Goal: Task Accomplishment & Management: Manage account settings

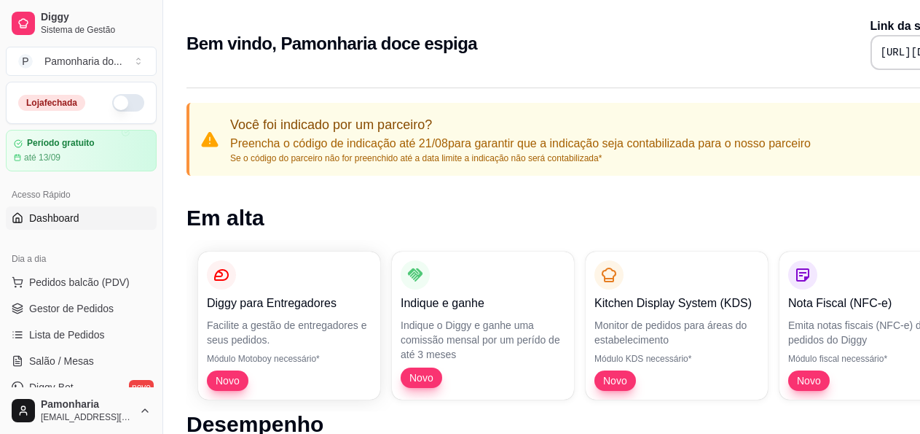
click at [112, 99] on button "button" at bounding box center [128, 102] width 32 height 17
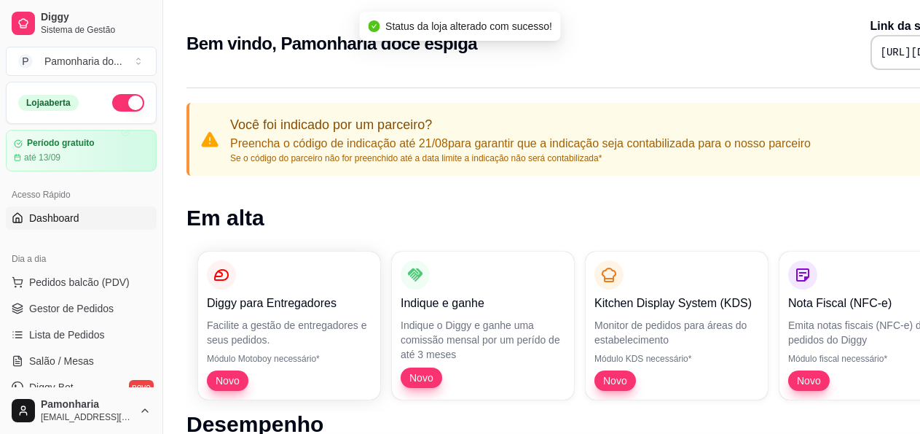
click at [98, 54] on div "Pamonharia do ..." at bounding box center [83, 61] width 78 height 15
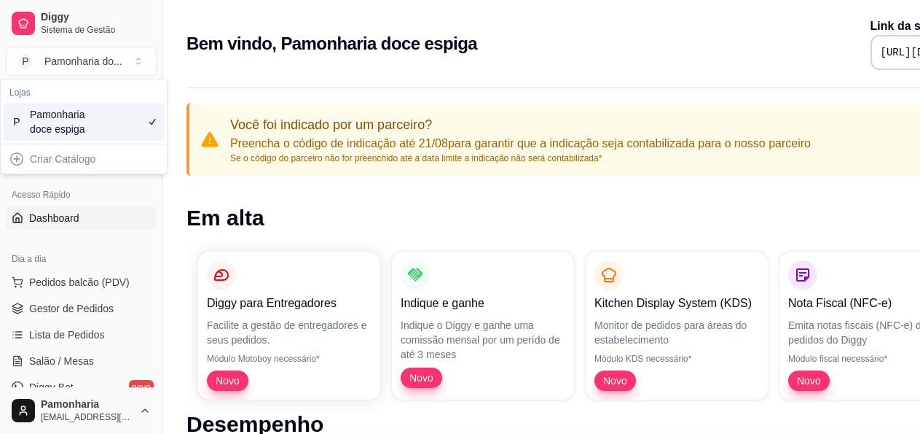
click at [98, 216] on link "Dashboard" at bounding box center [81, 217] width 151 height 23
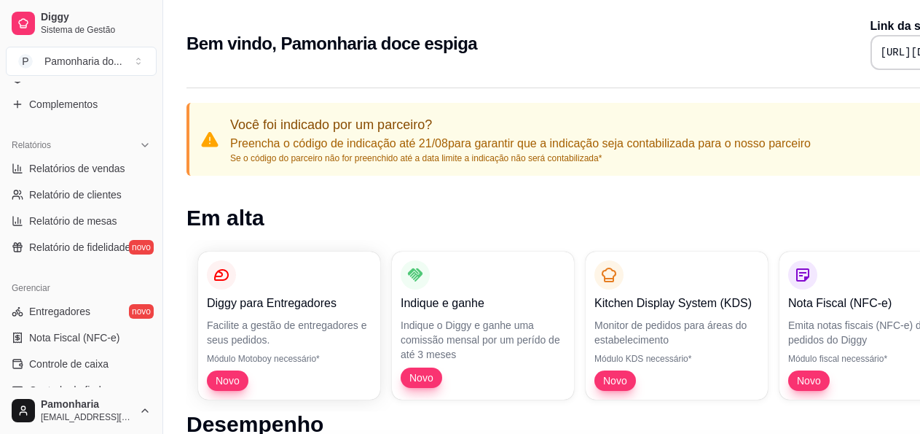
scroll to position [408, 0]
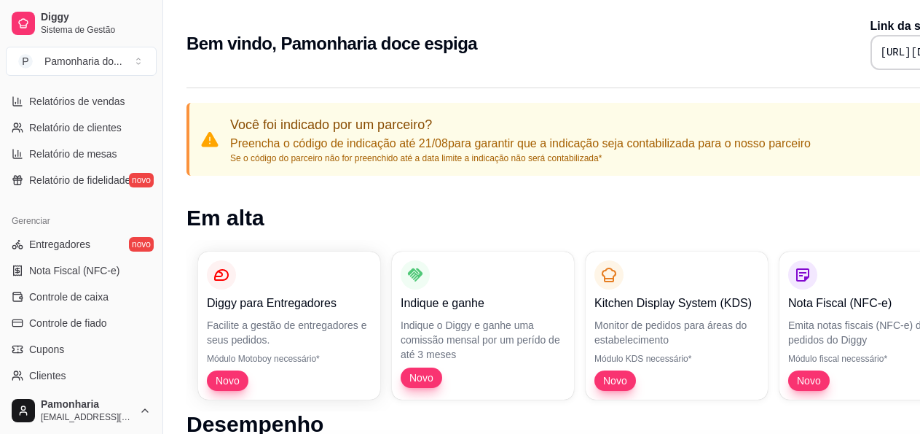
click at [157, 388] on button "Toggle Sidebar" at bounding box center [163, 217] width 12 height 434
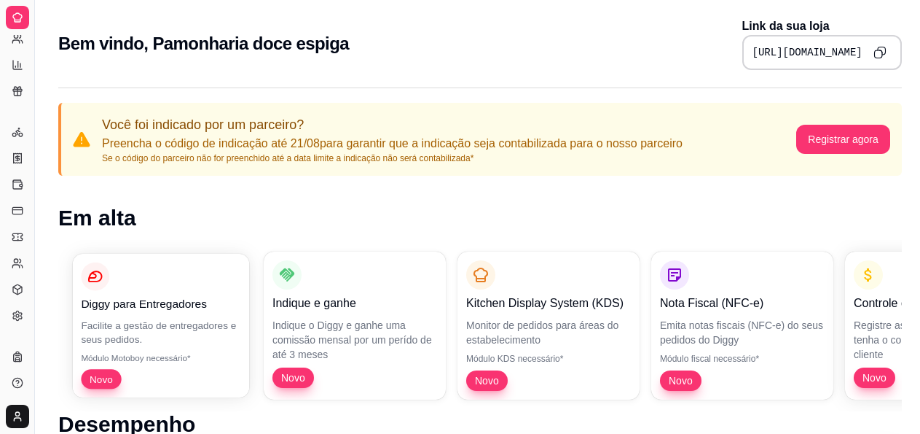
click at [159, 384] on p "Novo" at bounding box center [161, 379] width 160 height 20
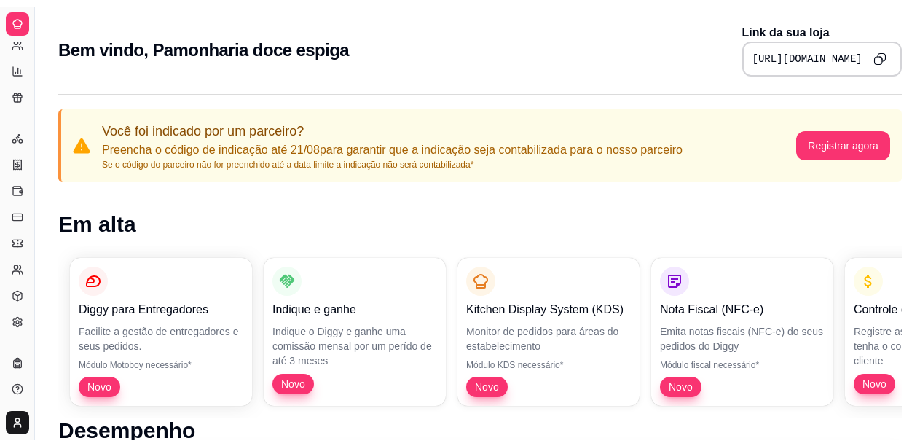
scroll to position [309, 0]
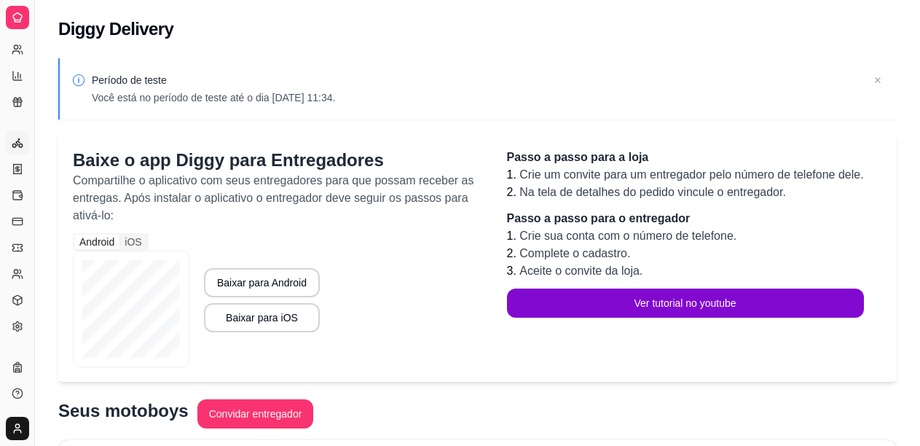
click at [12, 50] on icon at bounding box center [18, 50] width 12 height 12
select select "30"
select select "HIGHEST_TOTAL_SPENT_WITH_ORDERS"
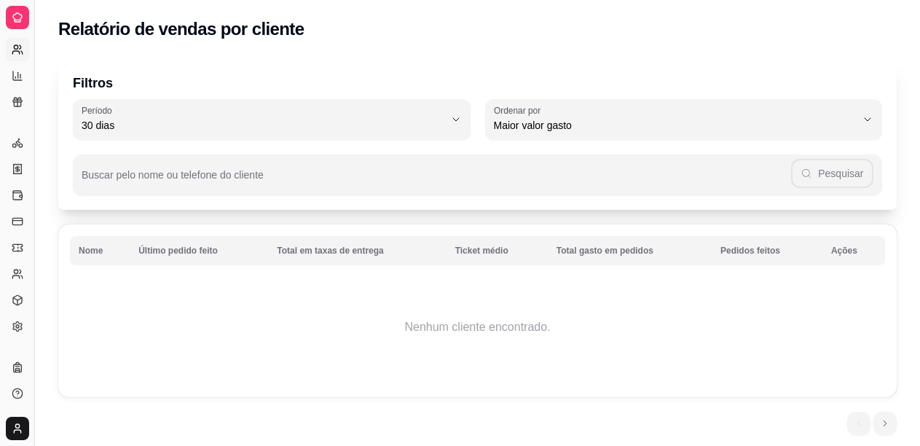
click at [24, 20] on div at bounding box center [17, 17] width 23 height 23
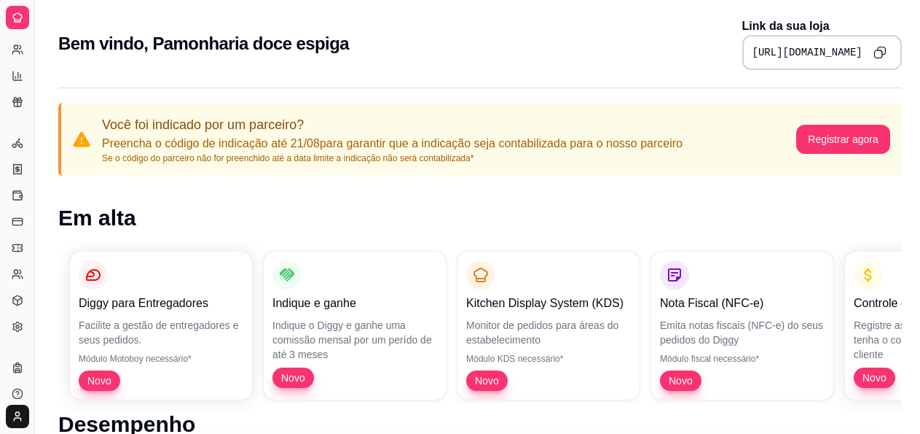
click at [19, 363] on icon at bounding box center [17, 363] width 3 height 2
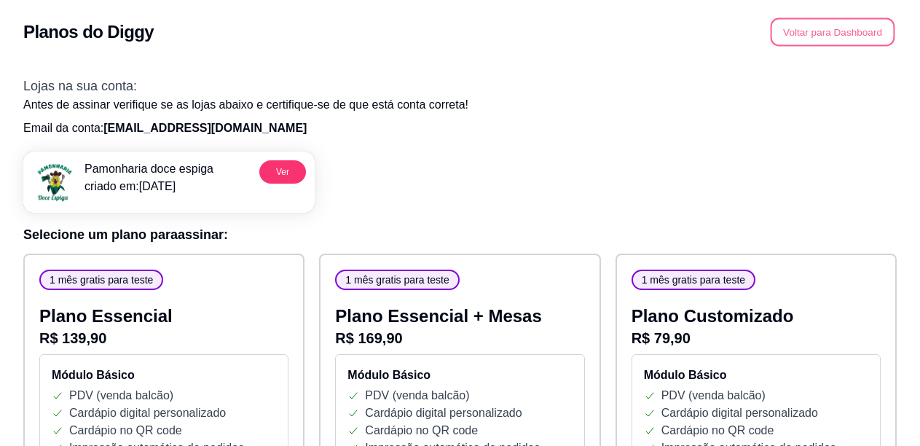
click at [821, 28] on button "Voltar para Dashboard" at bounding box center [833, 32] width 125 height 28
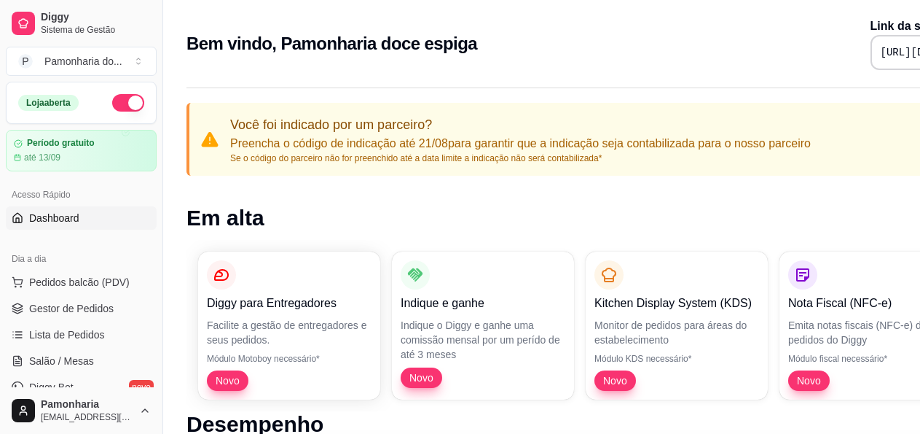
click at [79, 55] on div "Pamonharia do ..." at bounding box center [83, 61] width 78 height 15
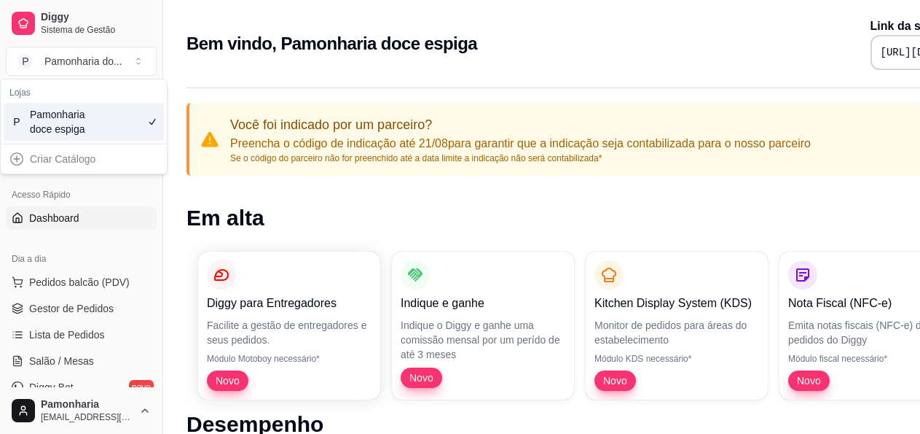
click at [69, 117] on div "Pamonharia doce espiga" at bounding box center [63, 121] width 66 height 29
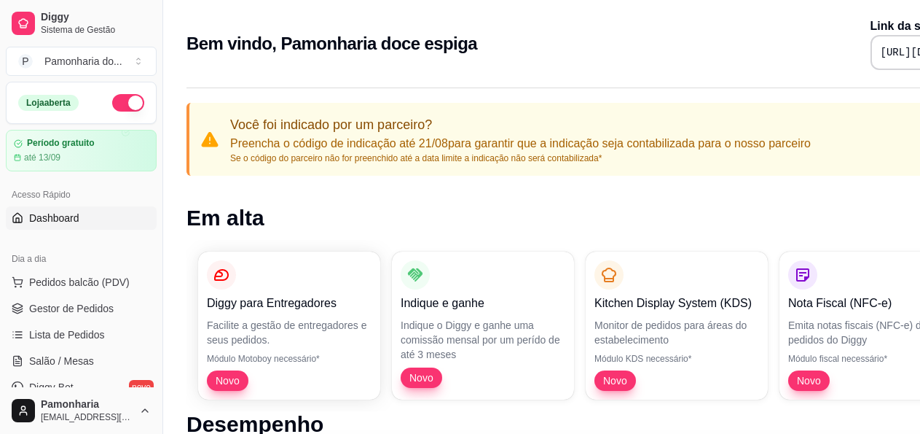
click at [84, 25] on span "Sistema de Gestão" at bounding box center [96, 30] width 110 height 12
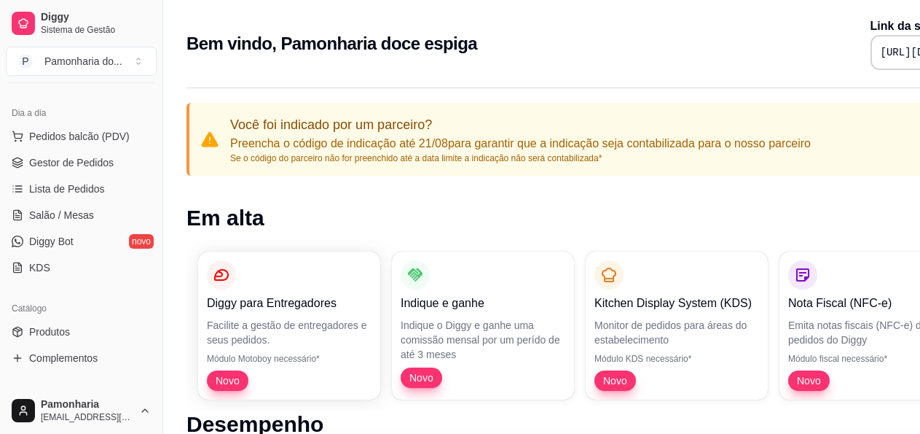
click at [157, 396] on button "Toggle Sidebar" at bounding box center [163, 217] width 12 height 434
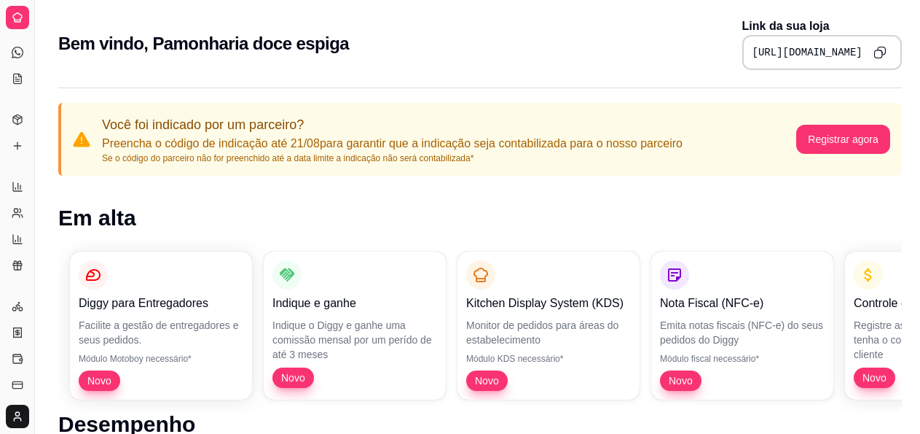
scroll to position [50, 0]
click at [28, 378] on div "Gerenciar" at bounding box center [17, 378] width 23 height 23
click at [30, 378] on button "Toggle Sidebar" at bounding box center [34, 217] width 12 height 434
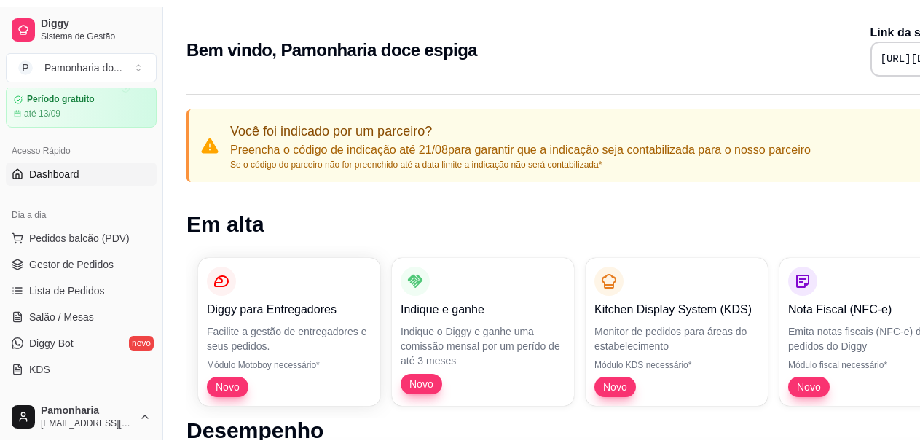
scroll to position [146, 0]
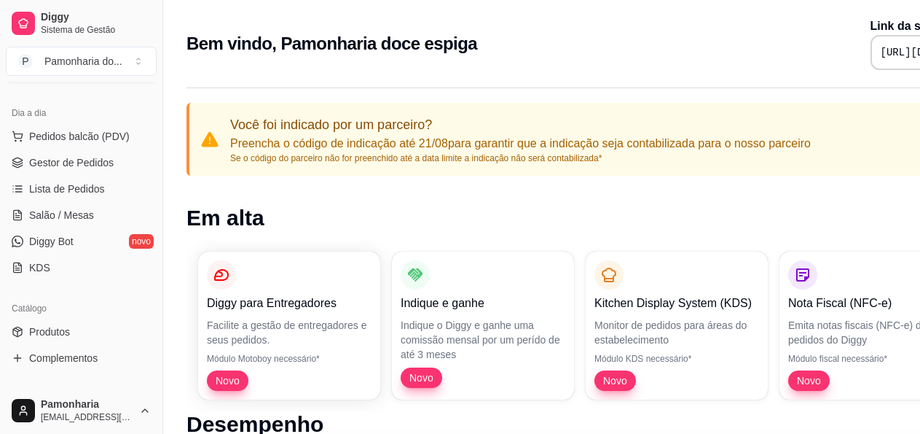
click at [69, 335] on span "Produtos" at bounding box center [49, 331] width 41 height 15
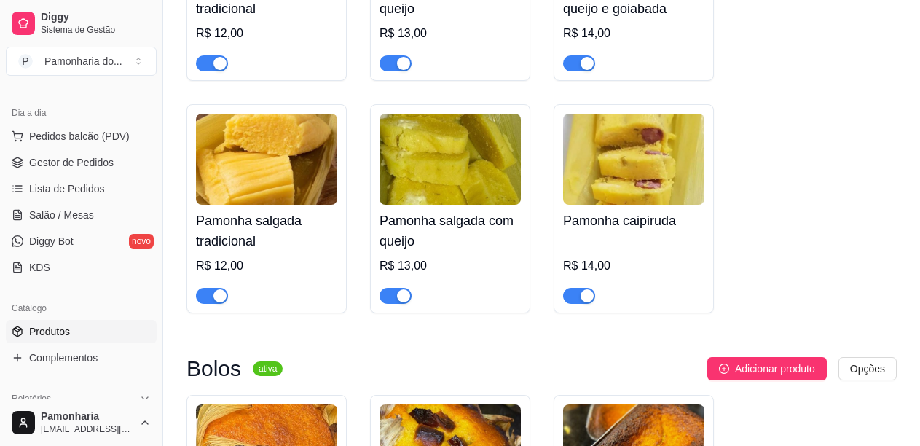
scroll to position [321, 0]
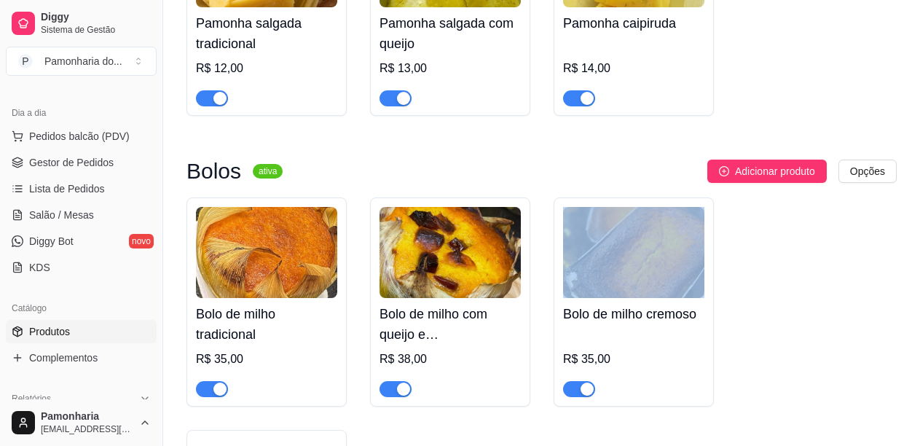
scroll to position [525, 0]
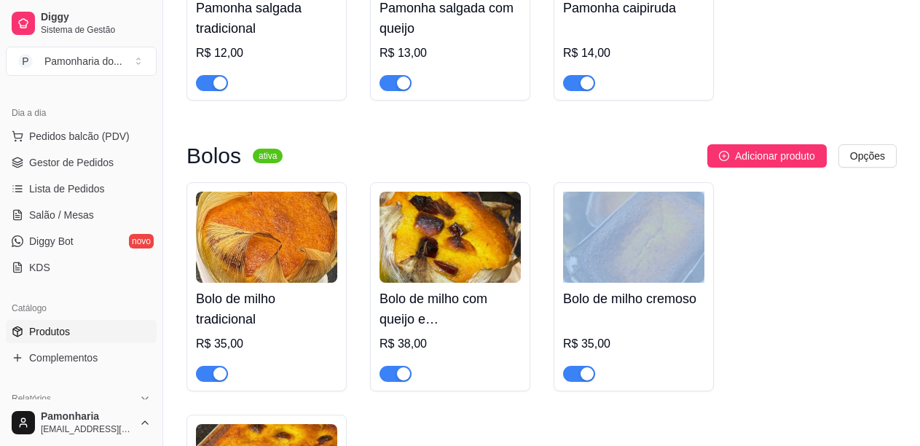
click at [579, 372] on button "button" at bounding box center [579, 374] width 32 height 16
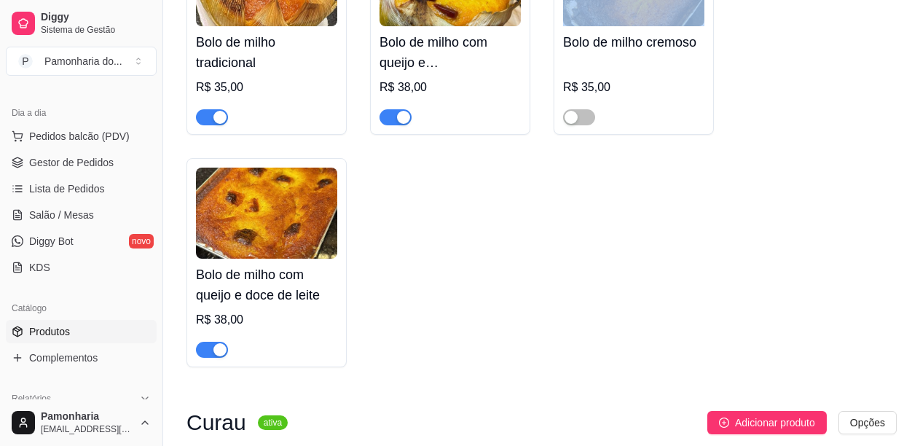
scroll to position [787, 0]
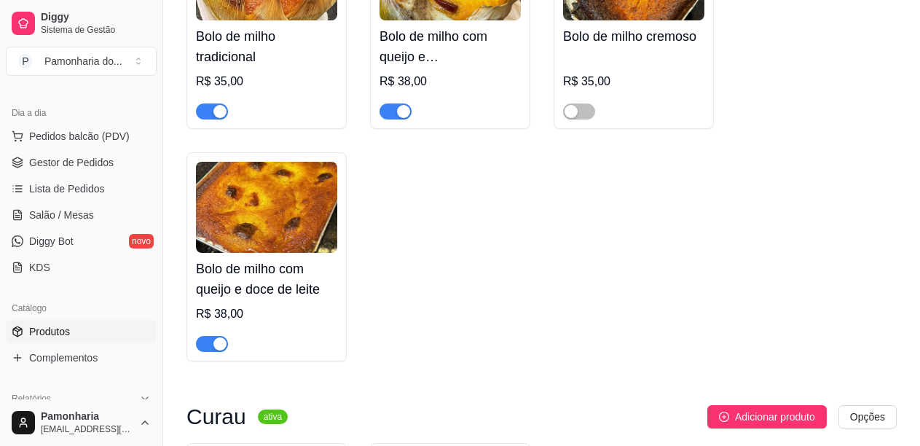
click at [916, 438] on div "Pamonhas ativa Adicionar produto Opções Pamonha Doce tradicional R$ 12,00 Pamon…" at bounding box center [541, 266] width 757 height 1878
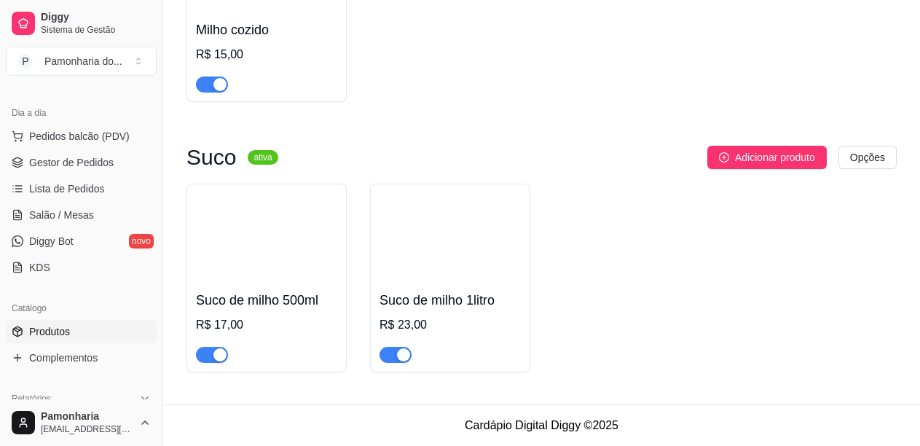
scroll to position [1592, 0]
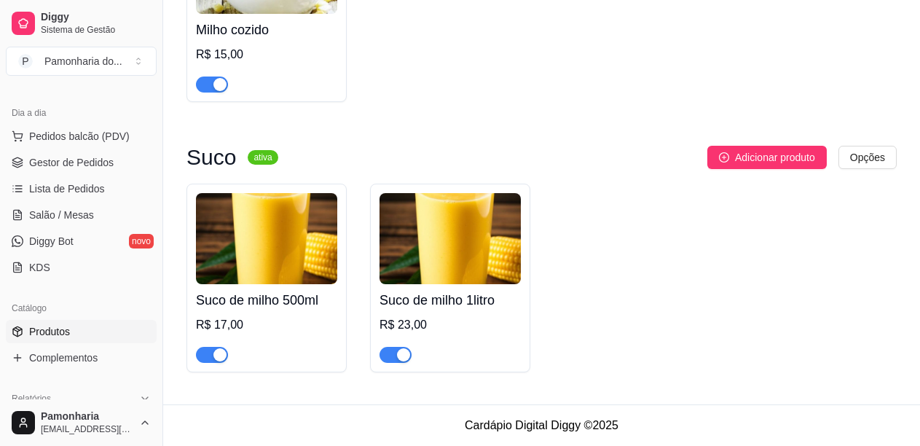
click at [920, 444] on footer "Cardápio Digital Diggy © 2025" at bounding box center [541, 425] width 757 height 42
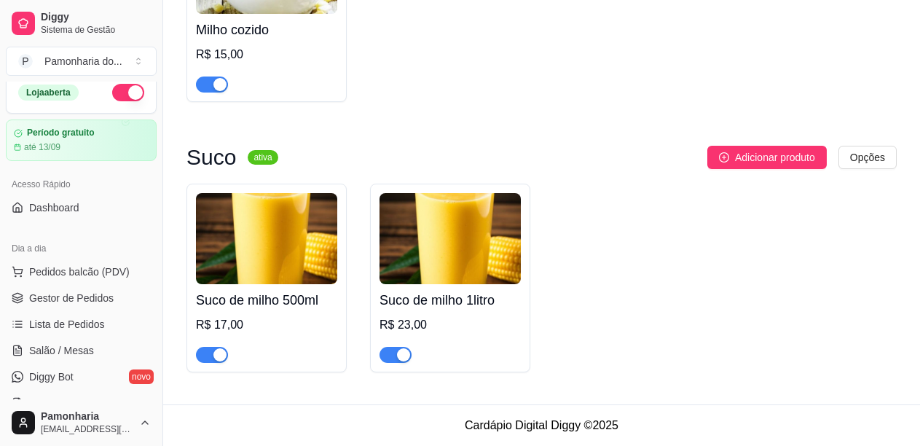
scroll to position [0, 0]
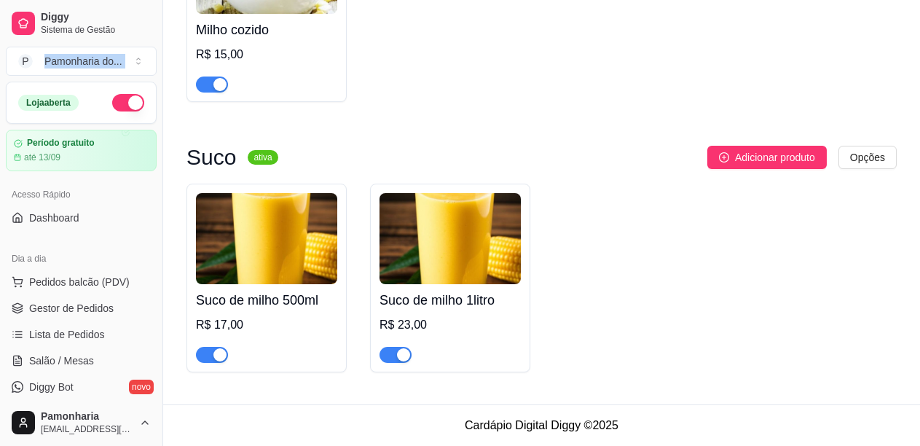
click at [153, 77] on div "Diggy Sistema de Gestão P Pamonharia do ..." at bounding box center [81, 41] width 163 height 82
click at [555, 152] on div "Adicionar produto Opções" at bounding box center [593, 157] width 607 height 23
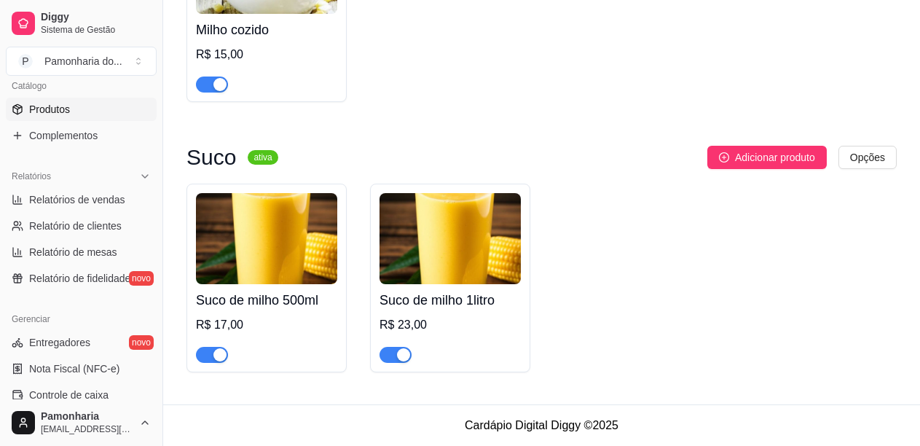
scroll to position [379, 0]
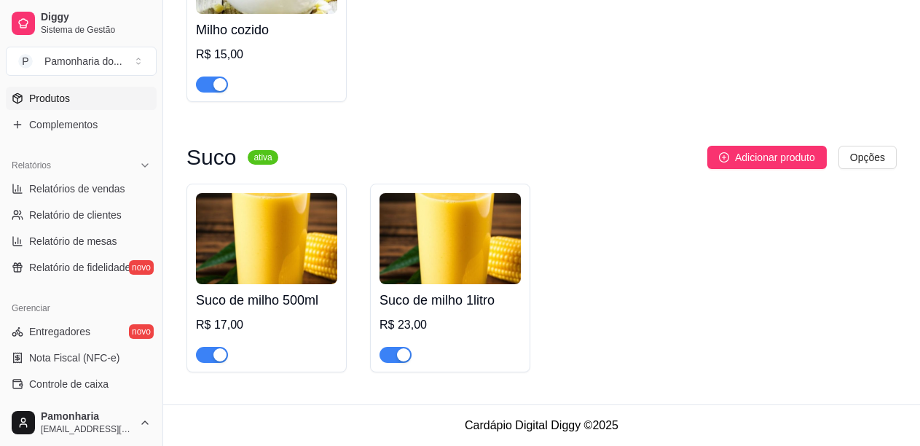
click at [90, 334] on link "Entregadores novo" at bounding box center [81, 331] width 151 height 23
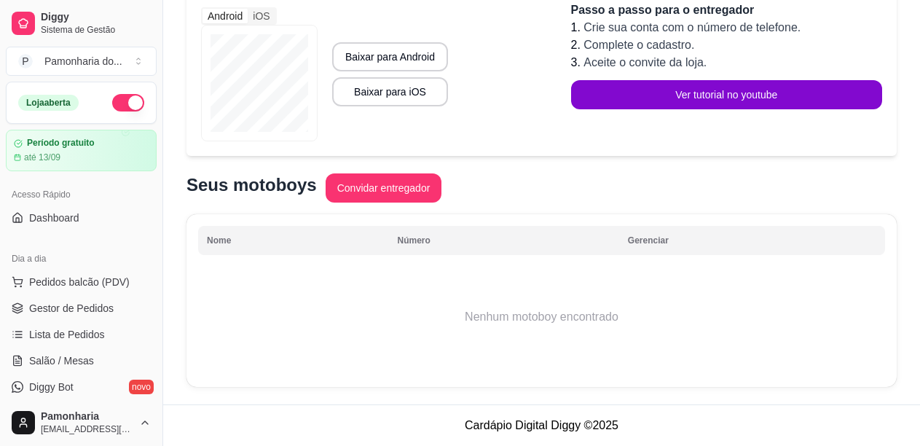
click at [112, 104] on button "button" at bounding box center [128, 102] width 32 height 17
